Goal: Transaction & Acquisition: Purchase product/service

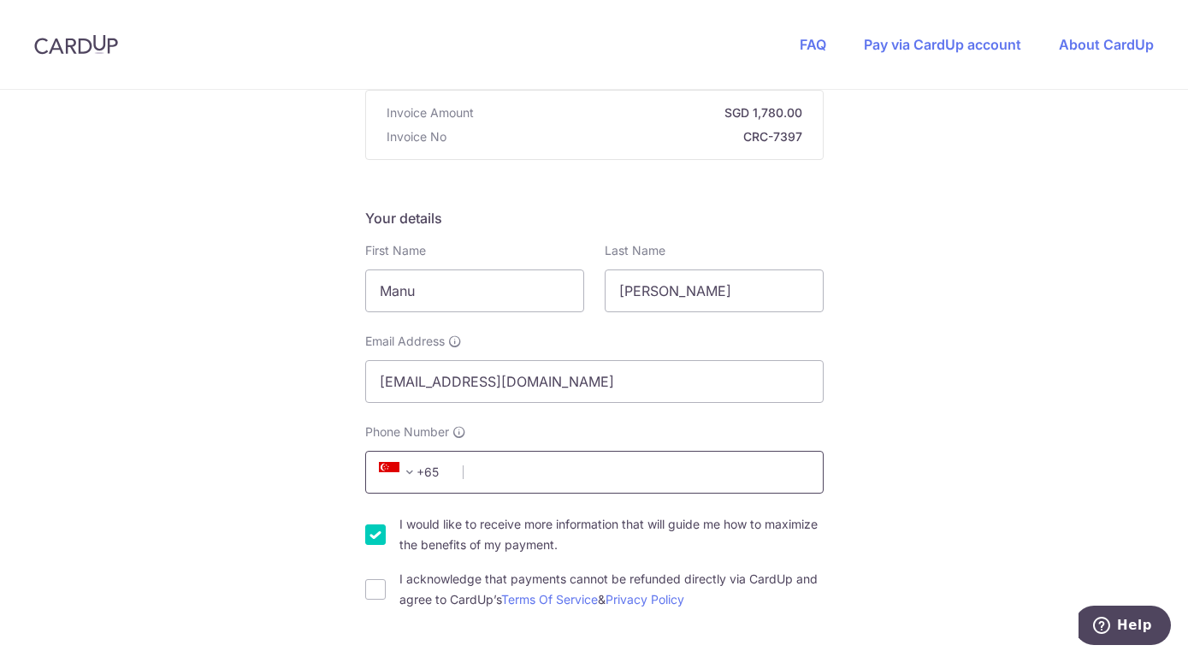
click at [591, 484] on input "Phone Number" at bounding box center [594, 472] width 459 height 43
type input "85694520"
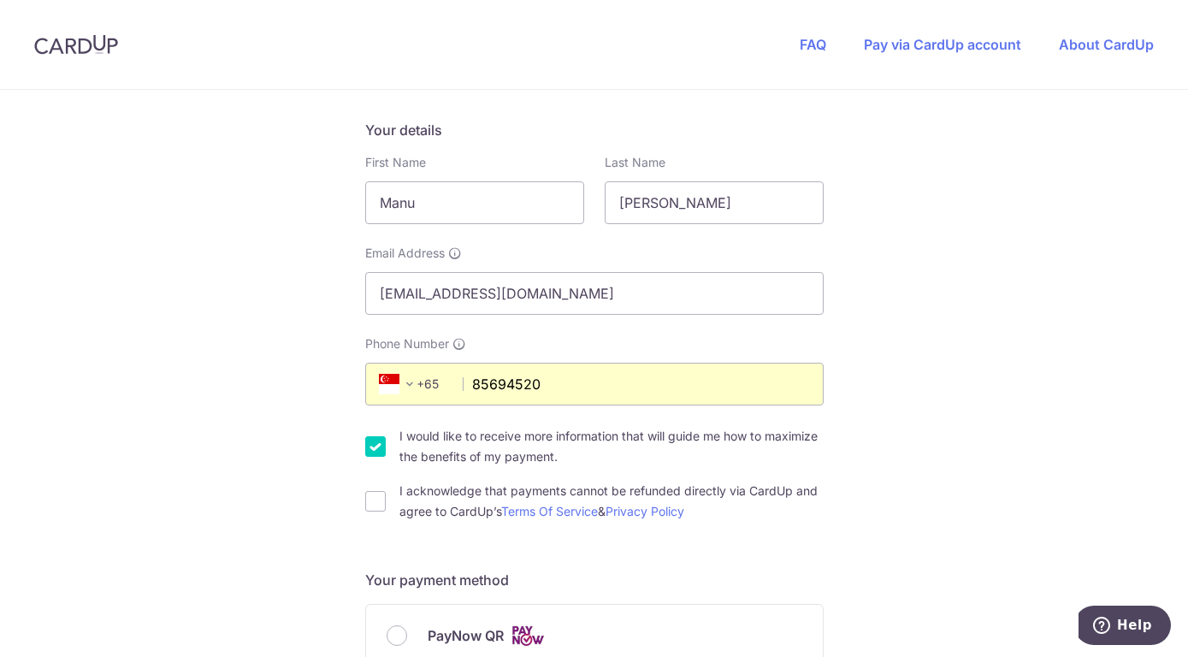
scroll to position [349, 0]
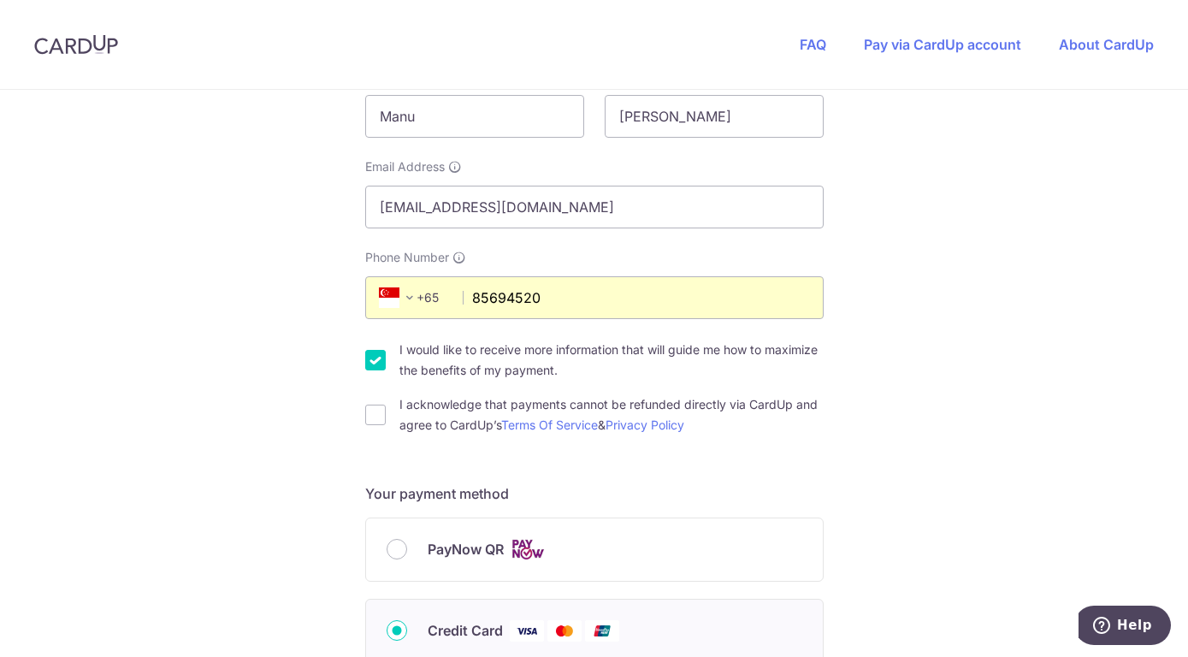
click at [374, 358] on input "I would like to receive more information that will guide me how to maximize the…" at bounding box center [375, 360] width 21 height 21
checkbox input "false"
click at [374, 414] on input "I acknowledge that payments cannot be refunded directly via CardUp and agree to…" at bounding box center [375, 415] width 21 height 21
checkbox input "true"
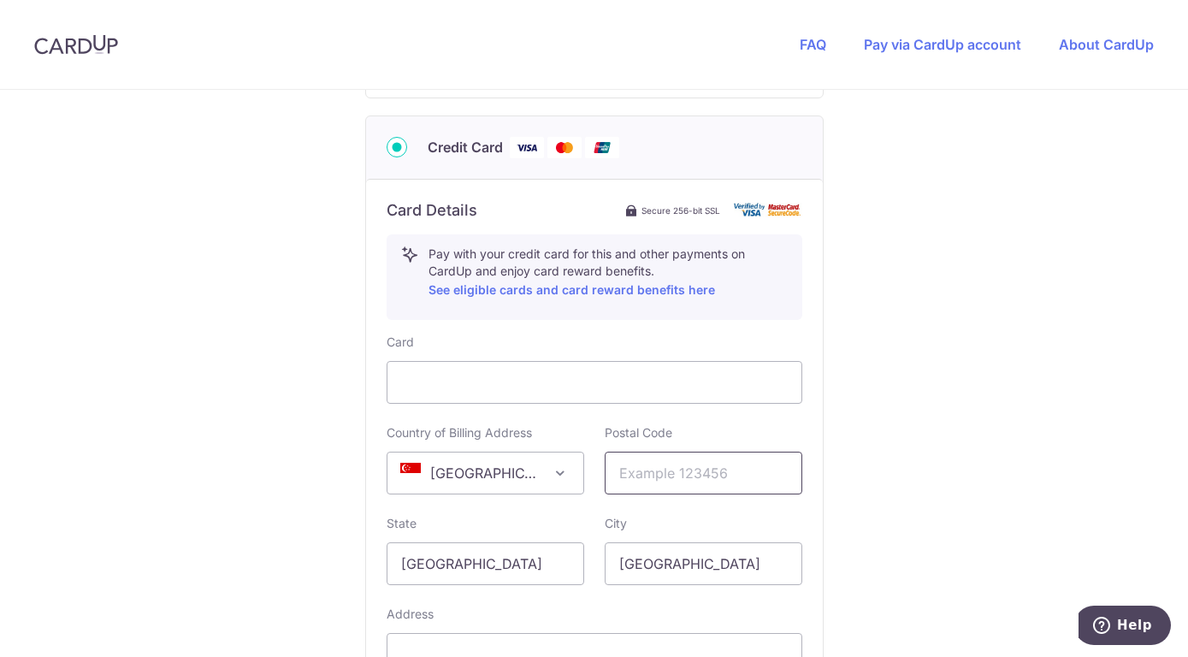
scroll to position [873, 0]
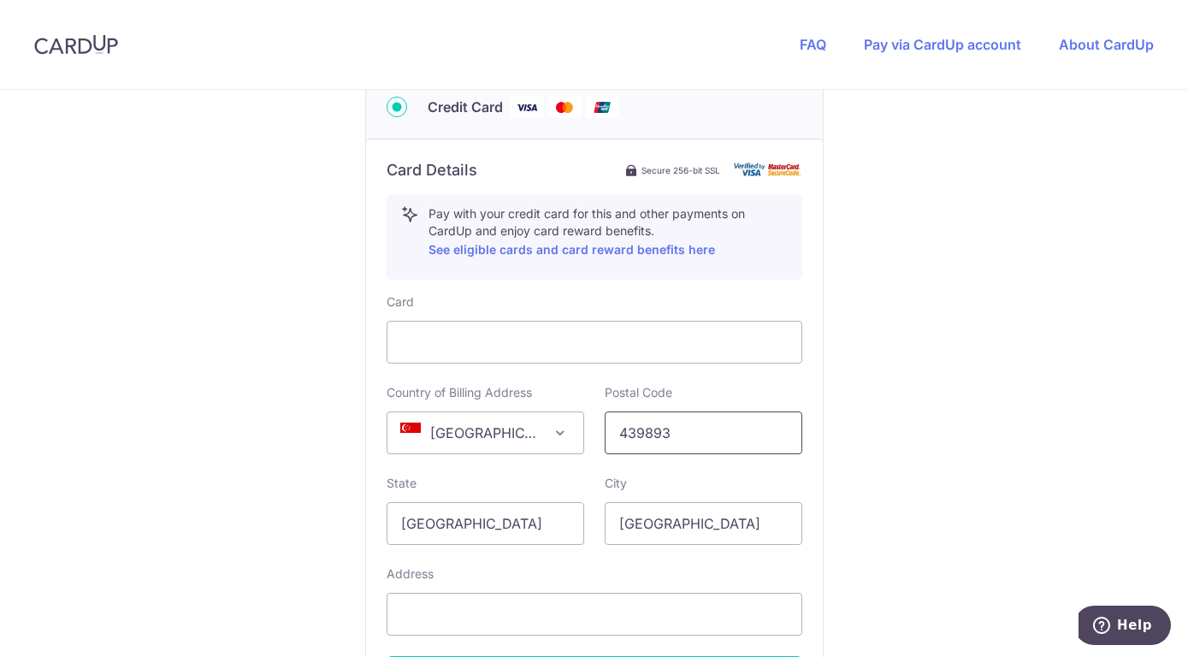
type input "439893"
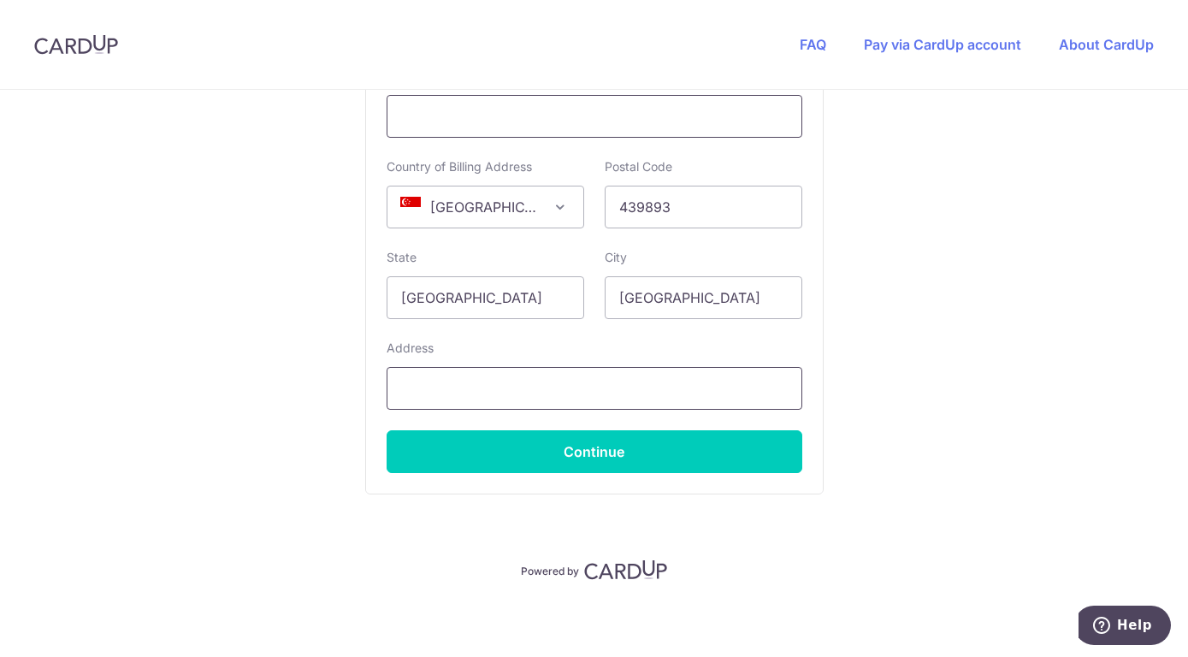
scroll to position [1102, 0]
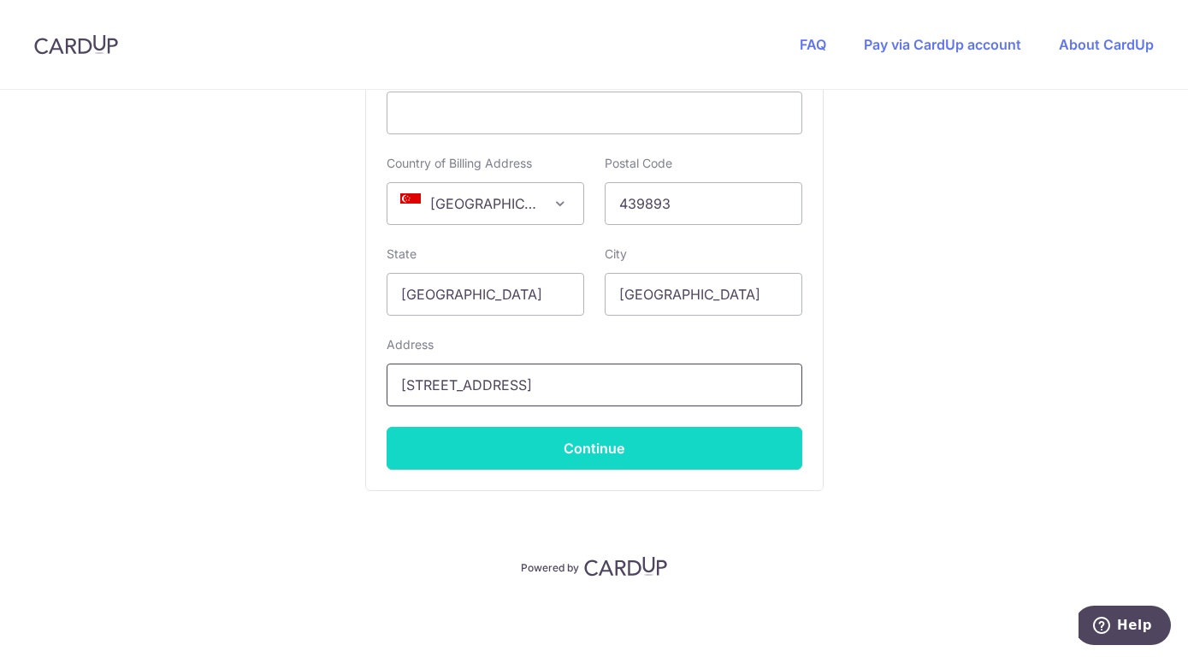
type input "[STREET_ADDRESS]"
click at [728, 444] on button "Continue" at bounding box center [595, 448] width 416 height 43
type input "**** 2767"
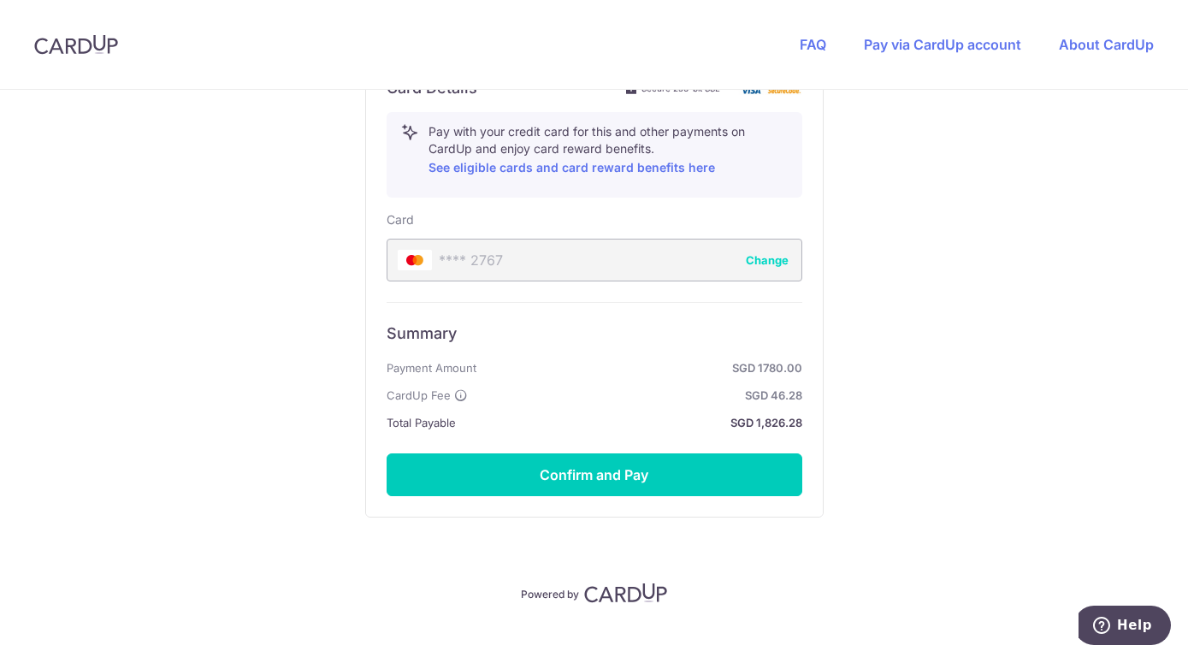
scroll to position [981, 0]
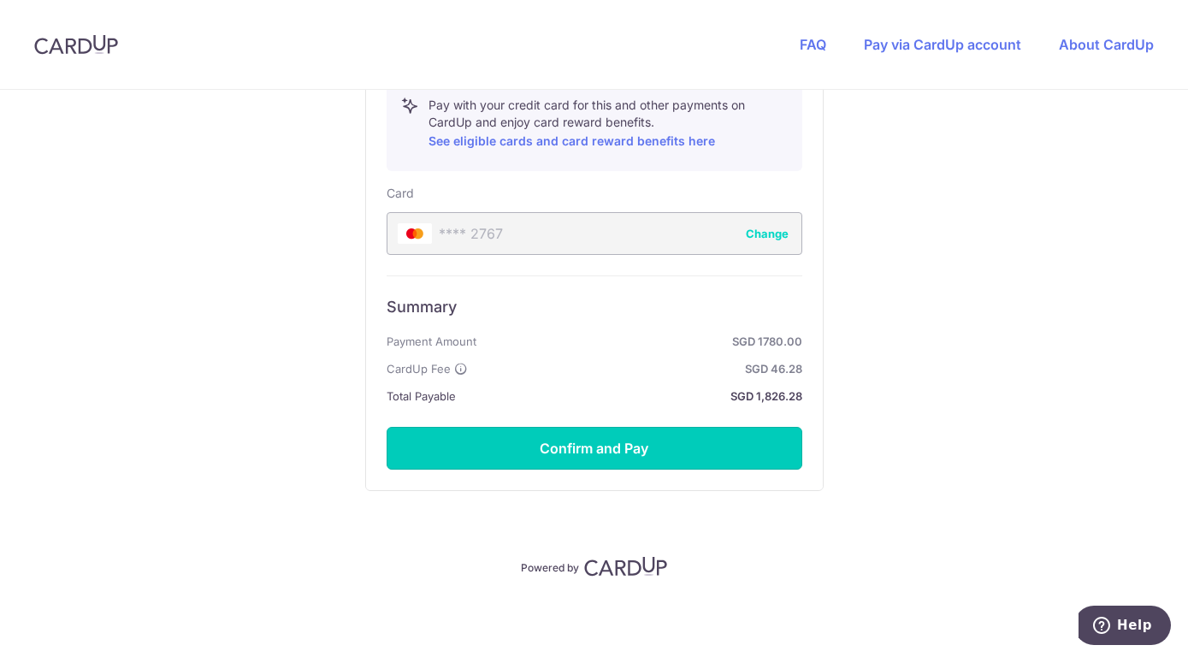
click at [728, 444] on button "Confirm and Pay" at bounding box center [595, 448] width 416 height 43
